Goal: Task Accomplishment & Management: Manage account settings

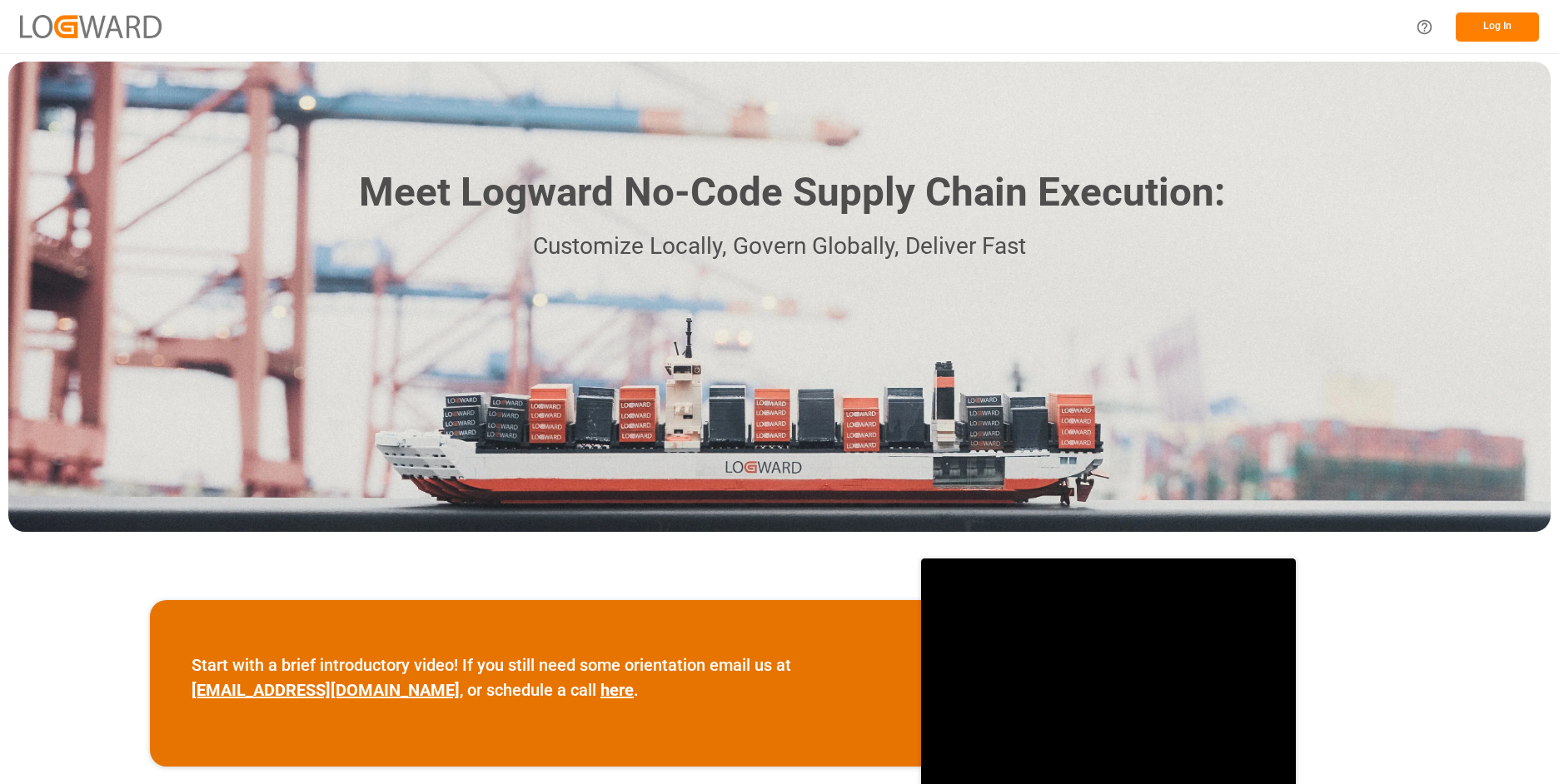
click at [1508, 34] on button "Log In" at bounding box center [1497, 27] width 83 height 29
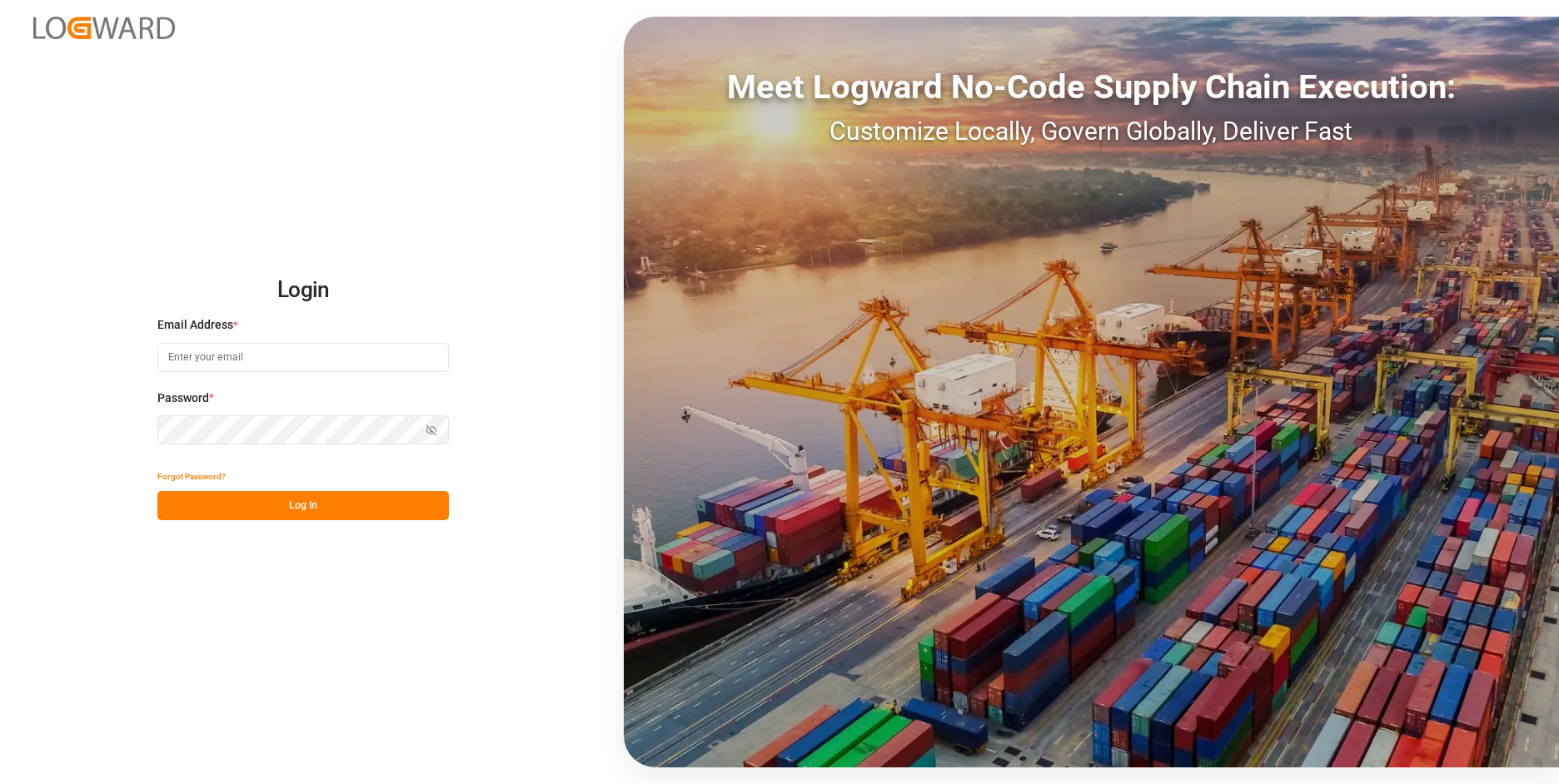
type input "[DOMAIN_NAME][EMAIL_ADDRESS][PERSON_NAME][DOMAIN_NAME]"
click at [225, 507] on button "Log In" at bounding box center [303, 506] width 292 height 29
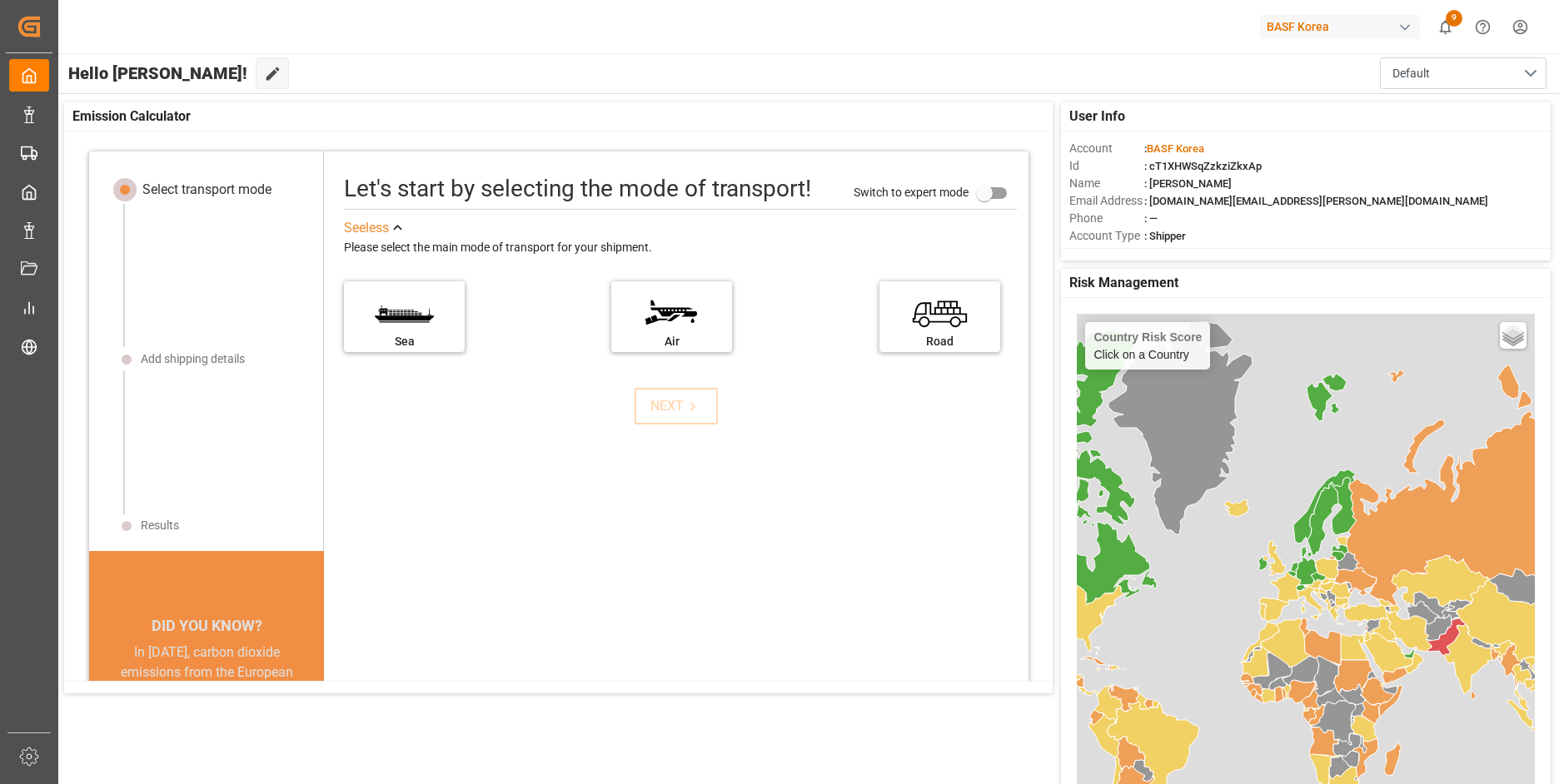
click at [1437, 27] on icon "show 9 new notifications" at bounding box center [1444, 26] width 17 height 17
